Goal: Check status: Check status

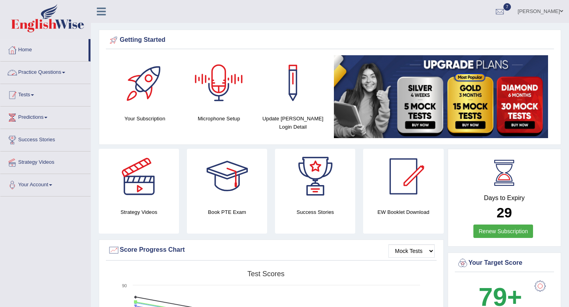
click at [27, 94] on link "Tests" at bounding box center [45, 94] width 90 height 20
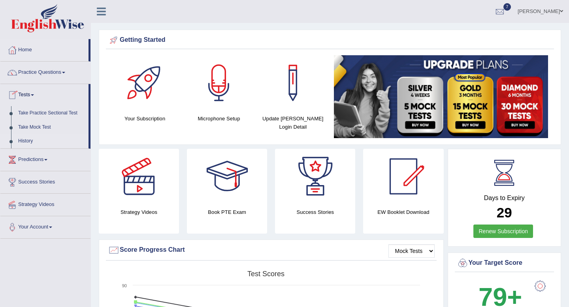
click at [28, 135] on link "History" at bounding box center [52, 141] width 74 height 14
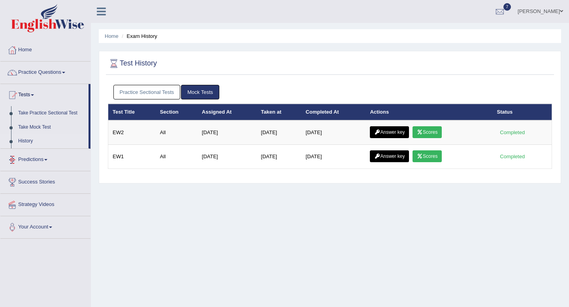
click at [159, 90] on link "Practice Sectional Tests" at bounding box center [146, 92] width 67 height 15
click at [207, 95] on link "Mock Tests" at bounding box center [200, 92] width 38 height 15
click at [148, 93] on link "Practice Sectional Tests" at bounding box center [146, 92] width 67 height 15
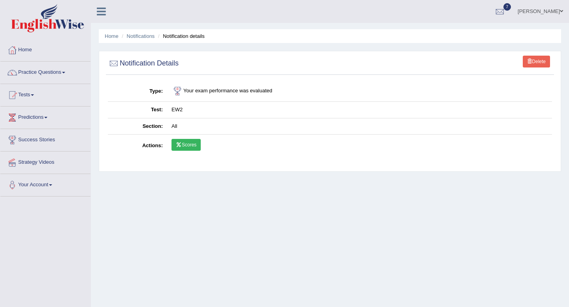
click at [183, 144] on link "Scores" at bounding box center [185, 145] width 29 height 12
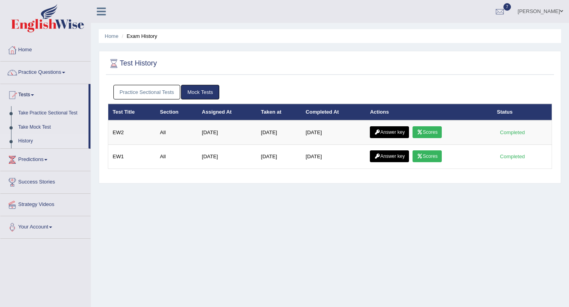
click at [158, 91] on link "Practice Sectional Tests" at bounding box center [146, 92] width 67 height 15
click at [149, 95] on link "Practice Sectional Tests" at bounding box center [146, 92] width 67 height 15
click at [158, 94] on link "Practice Sectional Tests" at bounding box center [146, 92] width 67 height 15
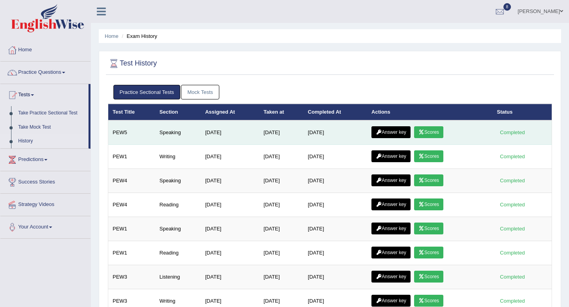
click at [405, 134] on link "Answer key" at bounding box center [390, 132] width 39 height 12
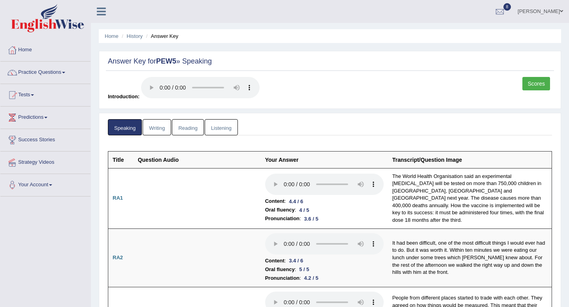
click at [543, 81] on link "Scores" at bounding box center [536, 83] width 28 height 13
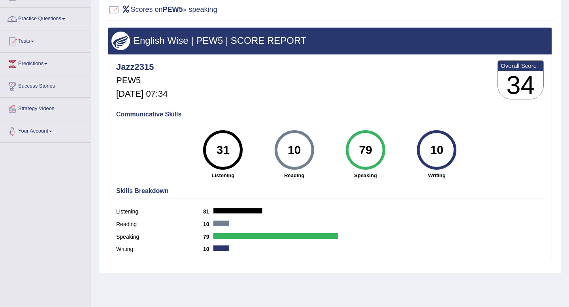
scroll to position [53, 0]
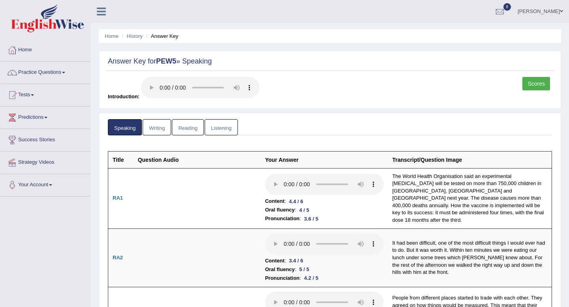
click at [213, 122] on link "Listening" at bounding box center [221, 127] width 33 height 16
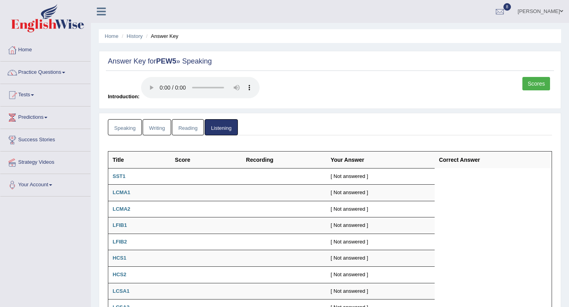
click at [529, 84] on link "Scores" at bounding box center [536, 83] width 28 height 13
